Goal: Task Accomplishment & Management: Manage account settings

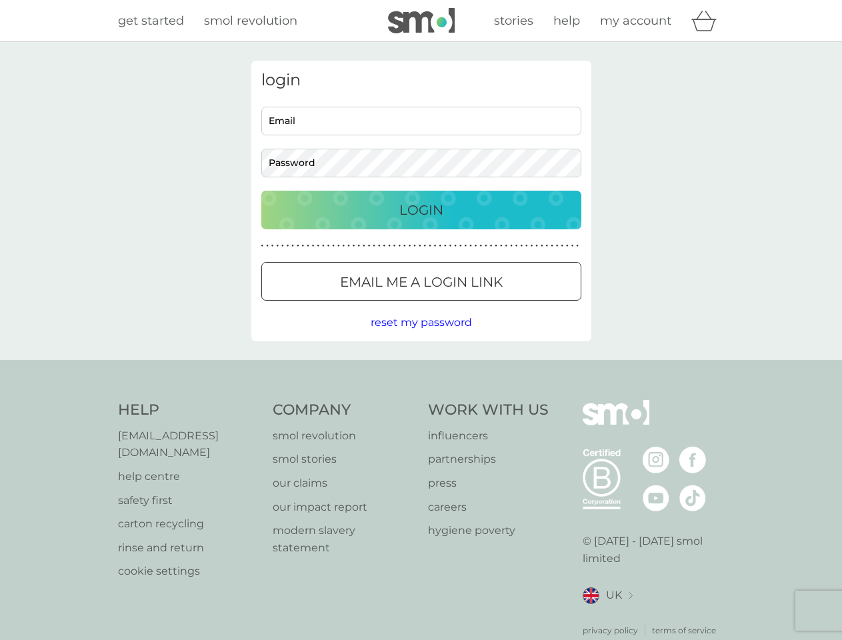
click at [708, 21] on icon "basket" at bounding box center [703, 21] width 25 height 21
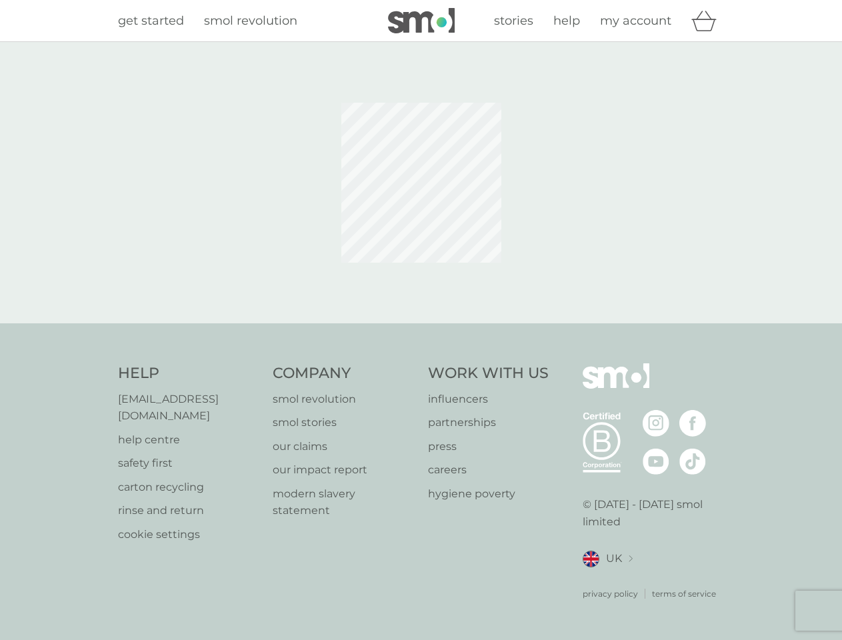
click at [421, 281] on div at bounding box center [421, 183] width 360 height 244
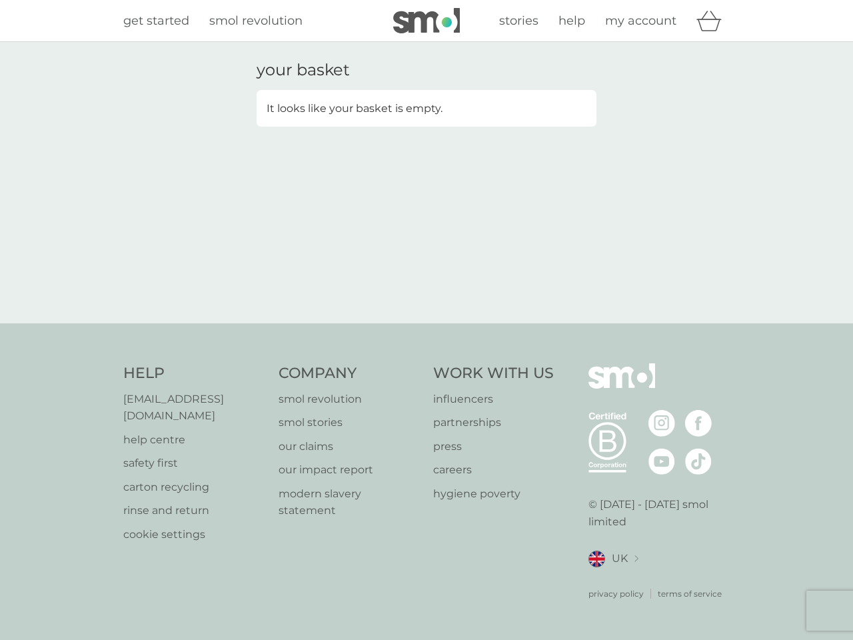
click at [421, 323] on div "your basket It looks like your basket is empty." at bounding box center [426, 182] width 853 height 281
click at [607, 579] on div "privacy policy terms of service" at bounding box center [660, 583] width 142 height 33
